Goal: Information Seeking & Learning: Learn about a topic

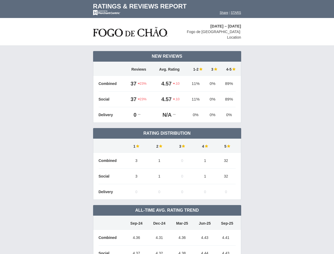
click at [167, 128] on td "Rating Distribution" at bounding box center [167, 133] width 148 height 11
